Goal: Information Seeking & Learning: Learn about a topic

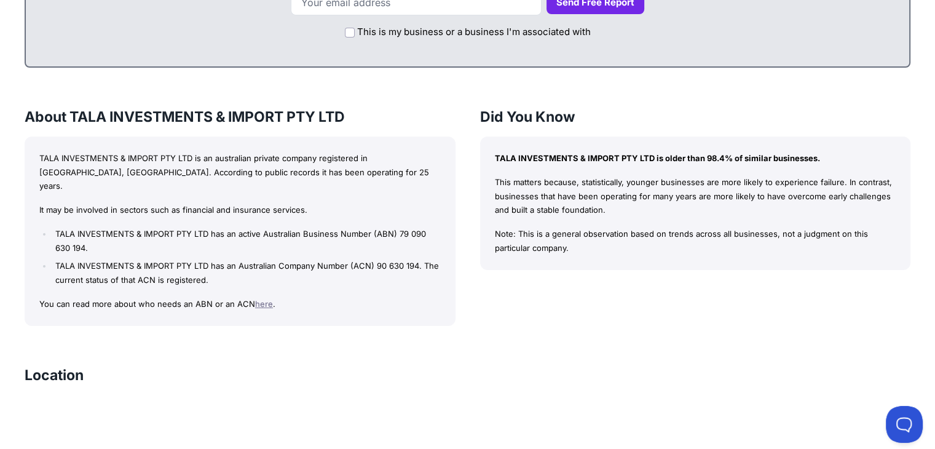
scroll to position [738, 0]
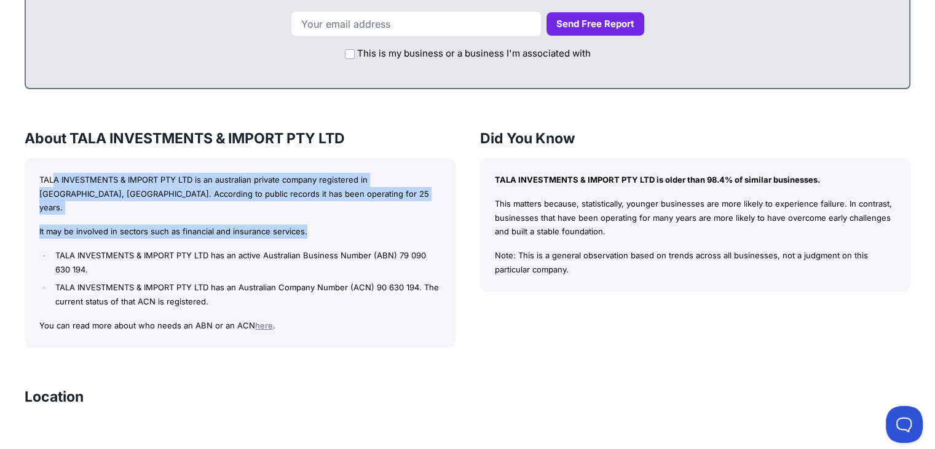
drag, startPoint x: 52, startPoint y: 179, endPoint x: 336, endPoint y: 207, distance: 285.3
click at [336, 207] on div "TALA INVESTMENTS & IMPORT PTY LTD is an australian private company registered i…" at bounding box center [240, 252] width 431 height 189
drag, startPoint x: 495, startPoint y: 183, endPoint x: 591, endPoint y: 269, distance: 128.8
click at [591, 269] on div "TALA INVESTMENTS & IMPORT PTY LTD is older than 98.4% of similar businesses. Th…" at bounding box center [695, 224] width 431 height 133
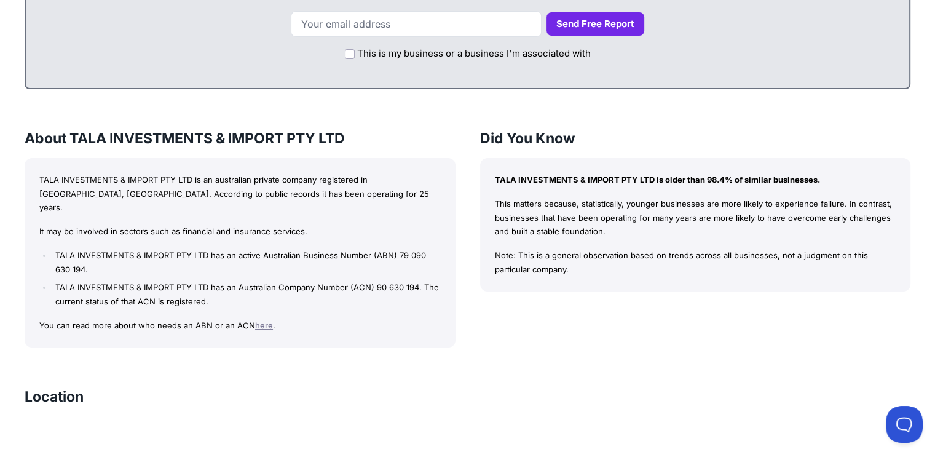
click at [118, 208] on div "TALA INVESTMENTS & IMPORT PTY LTD is an australian private company registered i…" at bounding box center [240, 252] width 431 height 189
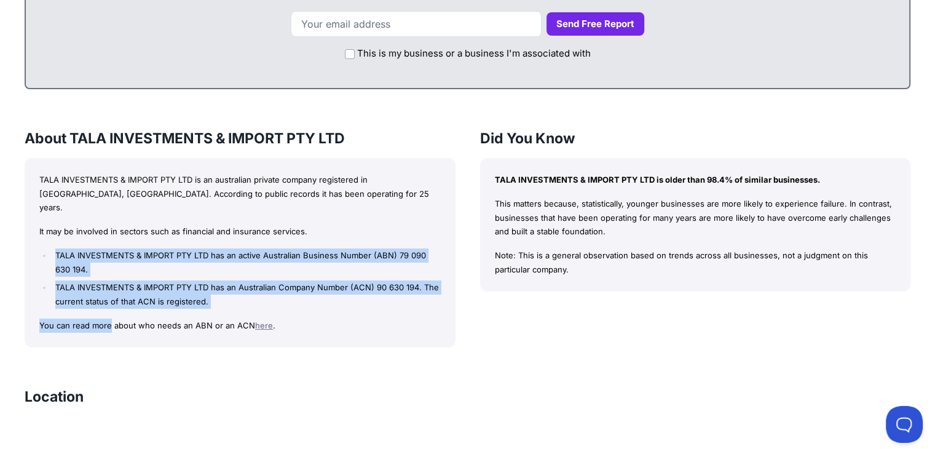
drag, startPoint x: 53, startPoint y: 235, endPoint x: 111, endPoint y: 296, distance: 83.9
click at [111, 296] on div "TALA INVESTMENTS & IMPORT PTY LTD is an australian private company registered i…" at bounding box center [240, 252] width 431 height 189
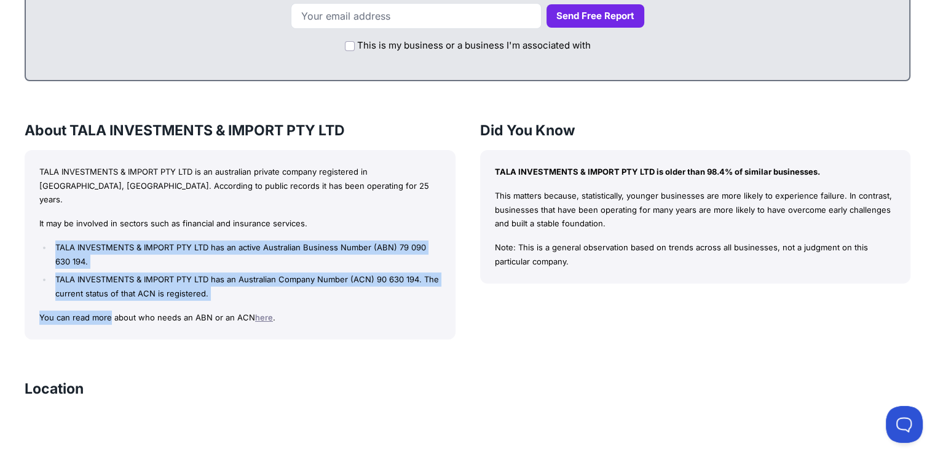
scroll to position [861, 0]
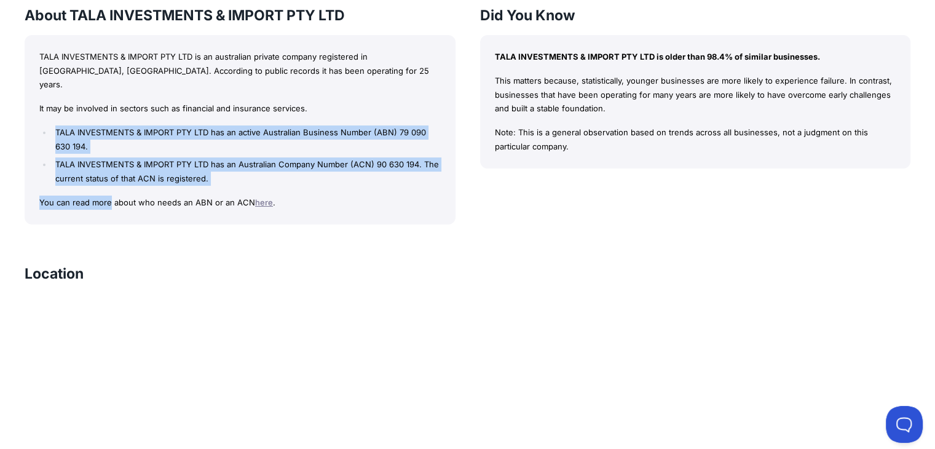
click at [102, 195] on p "You can read more about who needs an ABN or an ACN here ." at bounding box center [239, 202] width 401 height 14
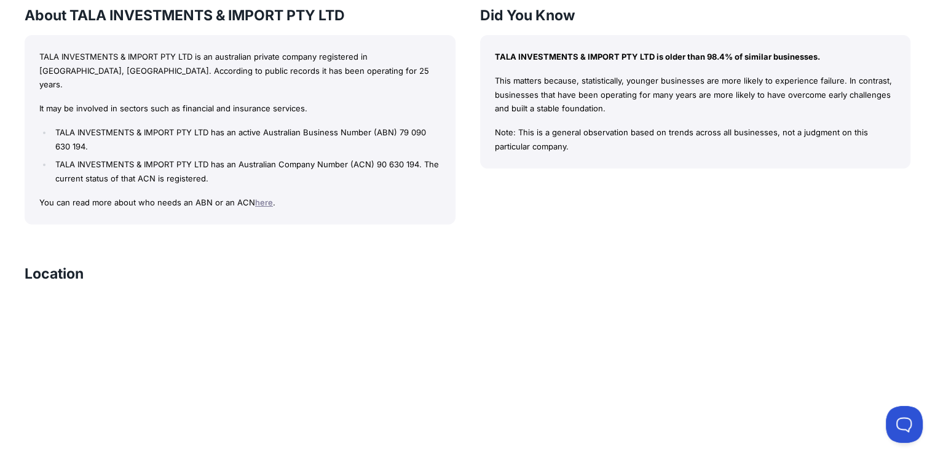
click at [103, 195] on p "You can read more about who needs an ABN or an ACN here ." at bounding box center [239, 202] width 401 height 14
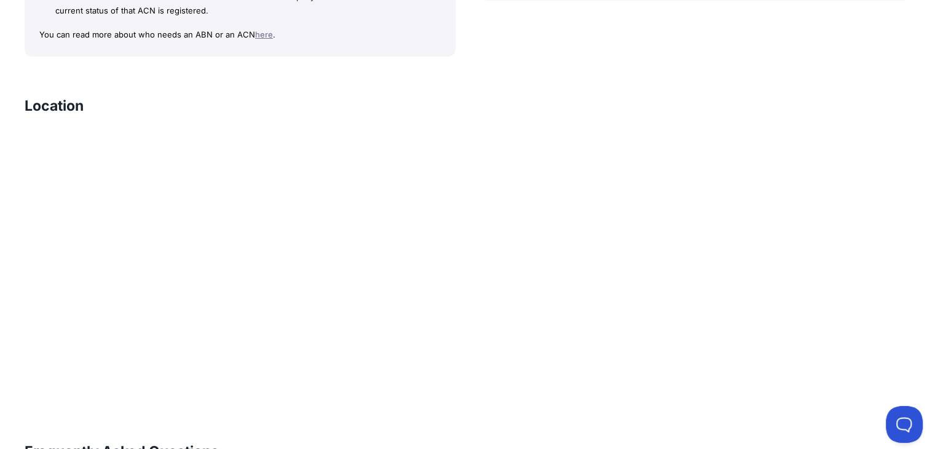
scroll to position [1045, 0]
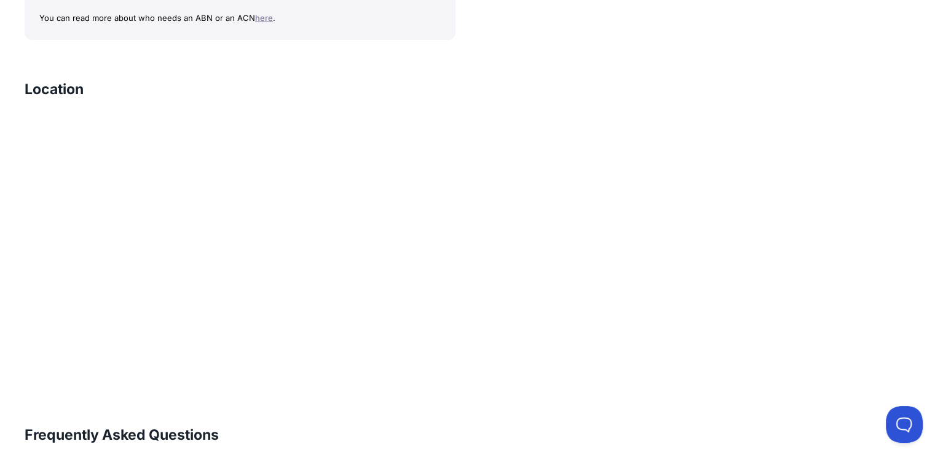
click at [20, 144] on div "TALA INVESTMENTS & IMPORT PTY LTD Bizly Score: View Risk Score — It's Free! Vie…" at bounding box center [467, 119] width 935 height 2097
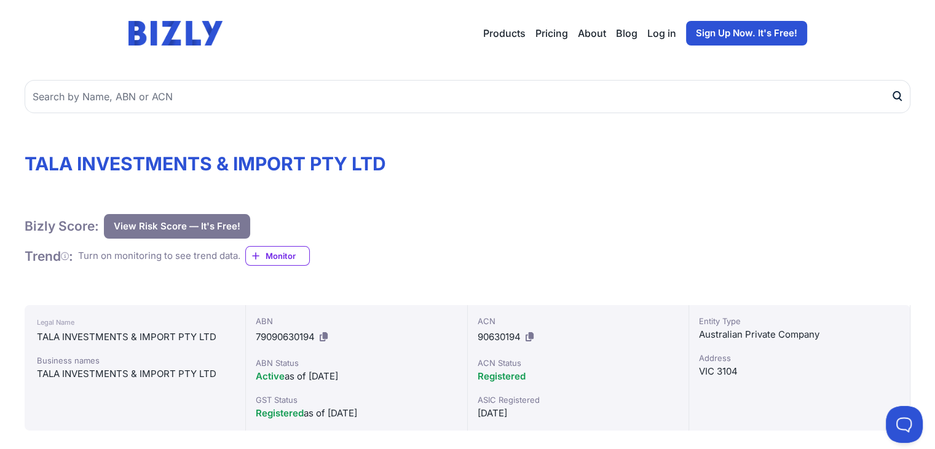
scroll to position [0, 0]
